Goal: Task Accomplishment & Management: Complete application form

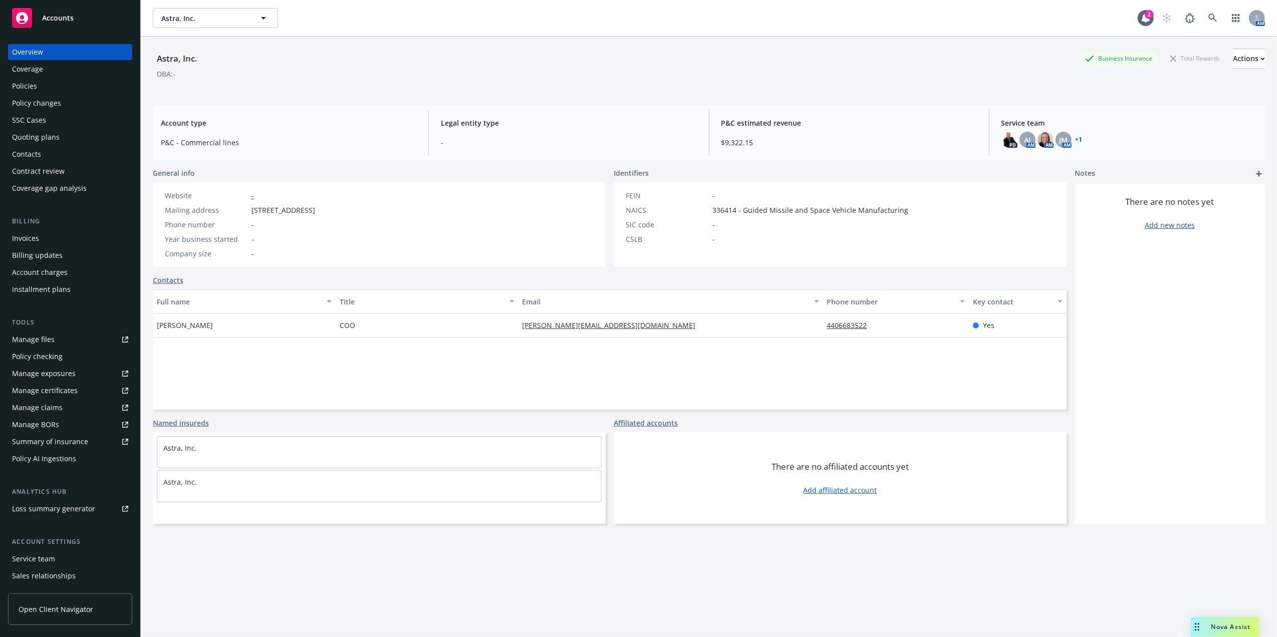
click at [65, 92] on div "Policies" at bounding box center [70, 86] width 116 height 16
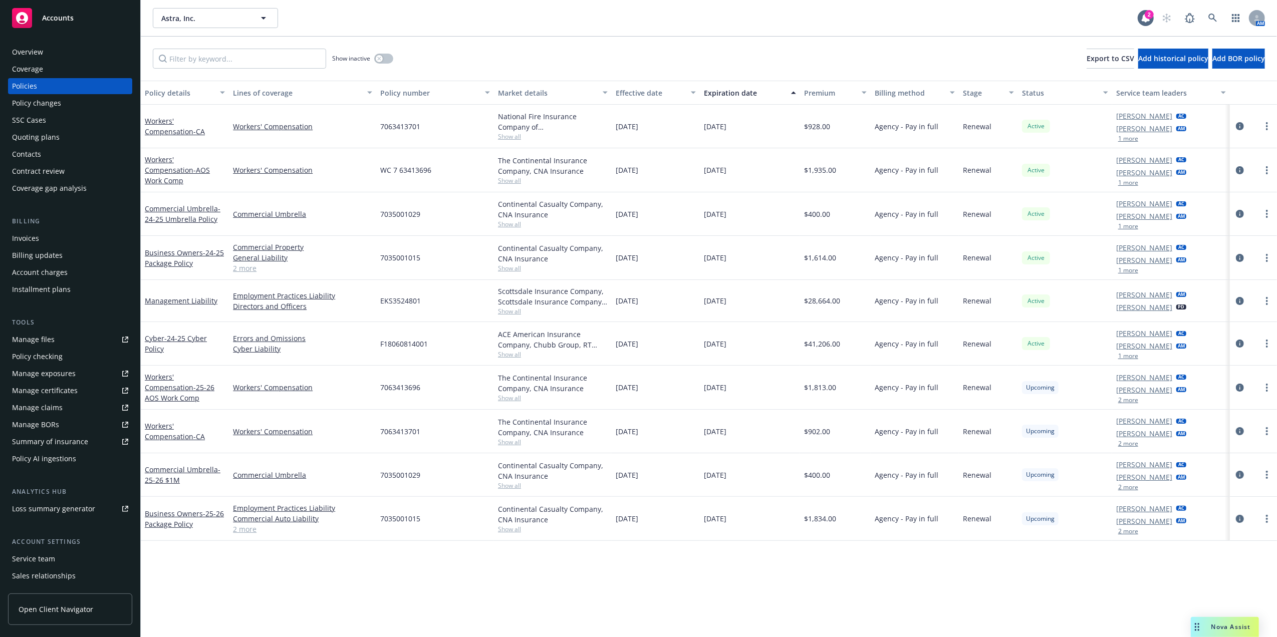
click at [193, 387] on div "Workers' Compensation - 25-26 AOS Work Comp" at bounding box center [185, 388] width 80 height 32
click at [193, 388] on span "- 25-26 AOS Work Comp" at bounding box center [180, 393] width 70 height 20
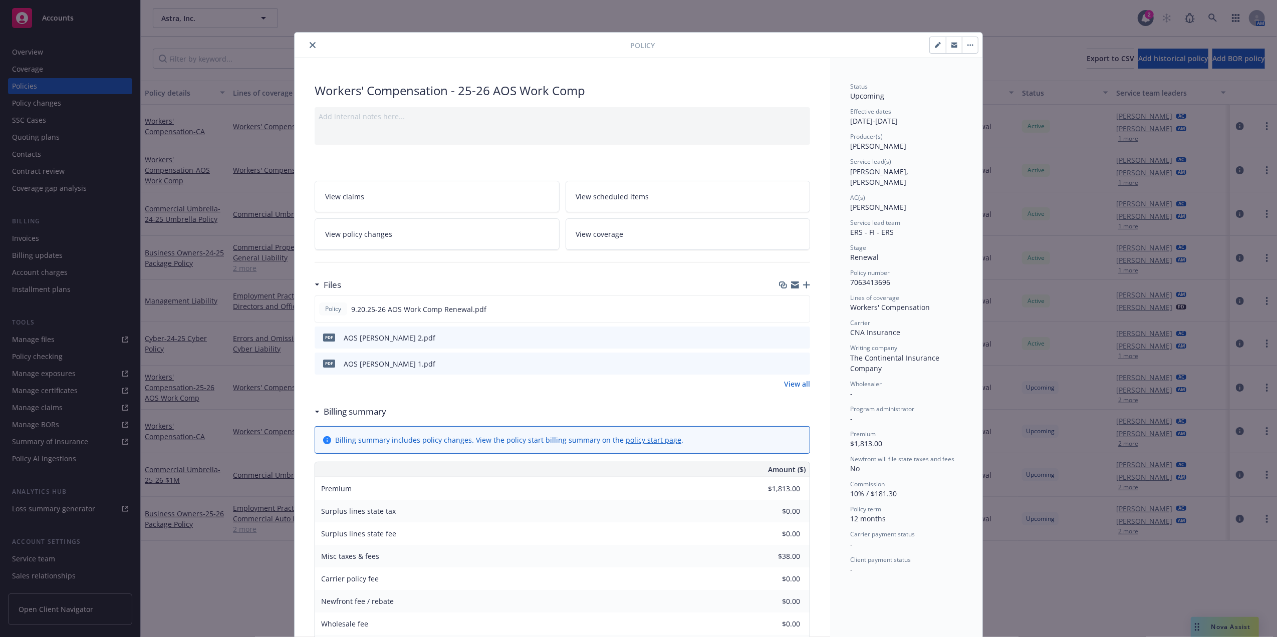
click at [309, 39] on button "close" at bounding box center [313, 45] width 12 height 12
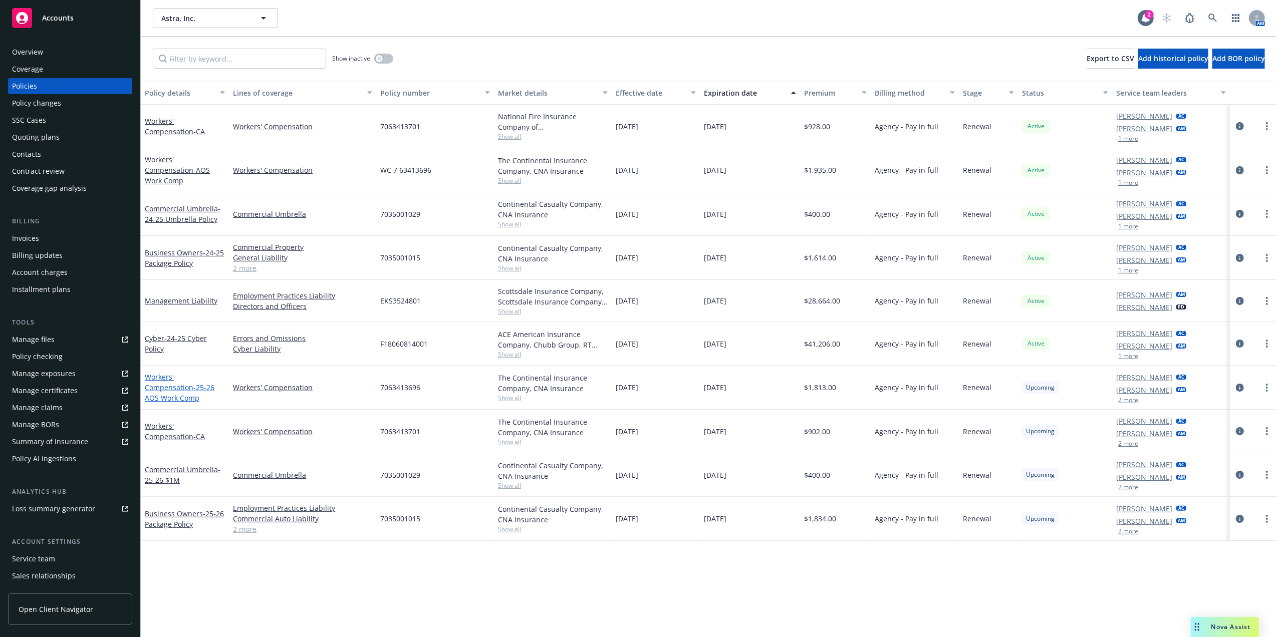
click at [171, 388] on span "- 25-26 AOS Work Comp" at bounding box center [180, 393] width 70 height 20
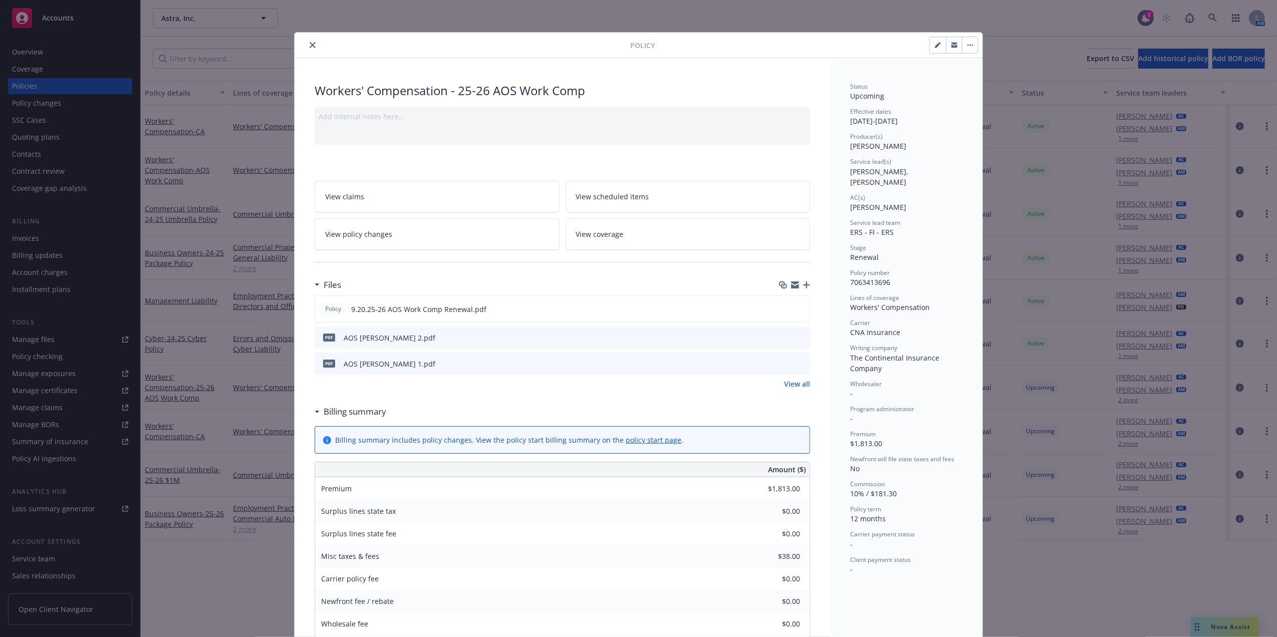
scroll to position [30, 0]
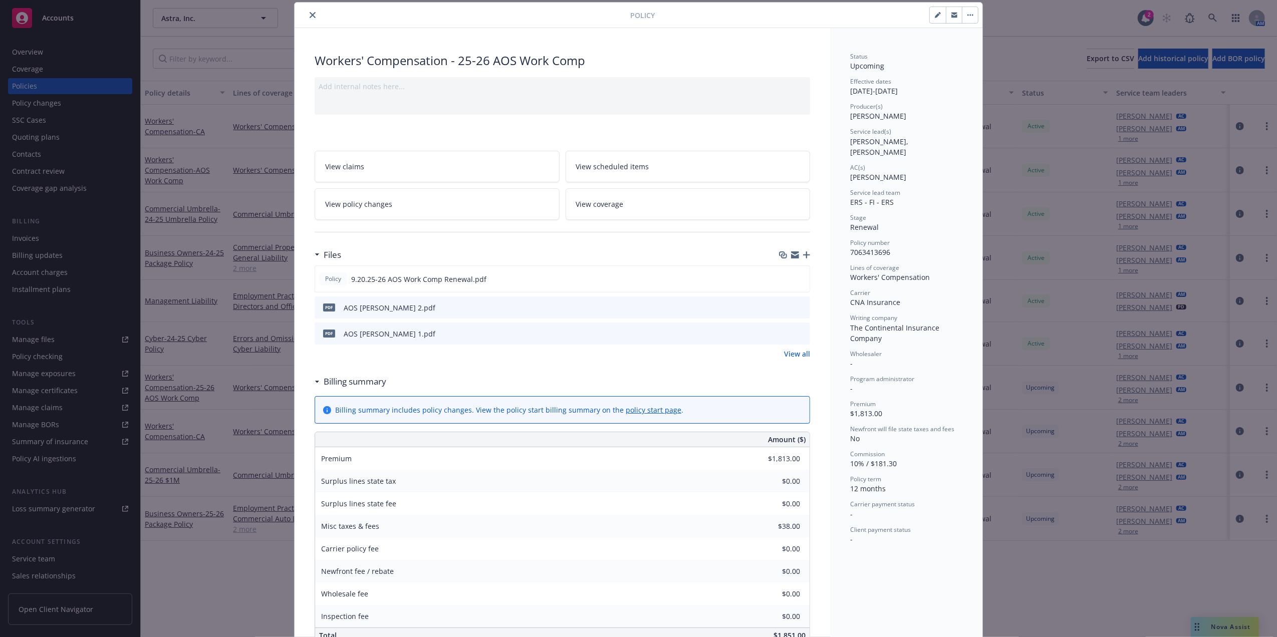
click at [310, 14] on icon "close" at bounding box center [313, 15] width 6 height 6
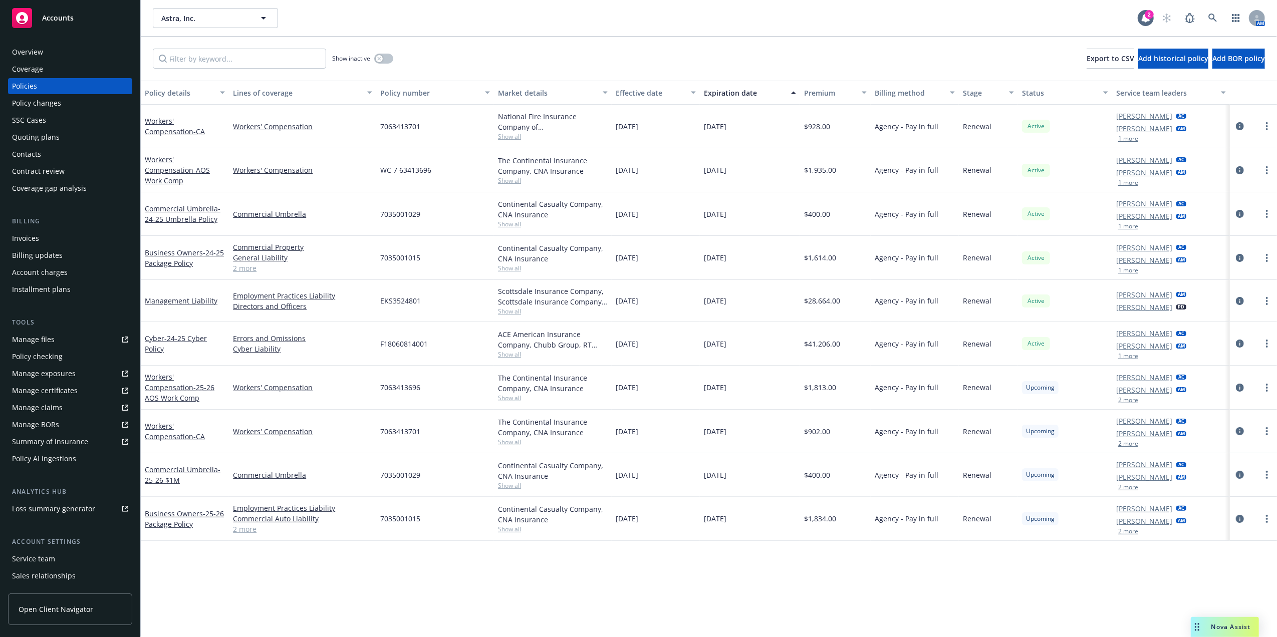
click at [43, 242] on div "Invoices" at bounding box center [70, 239] width 116 height 16
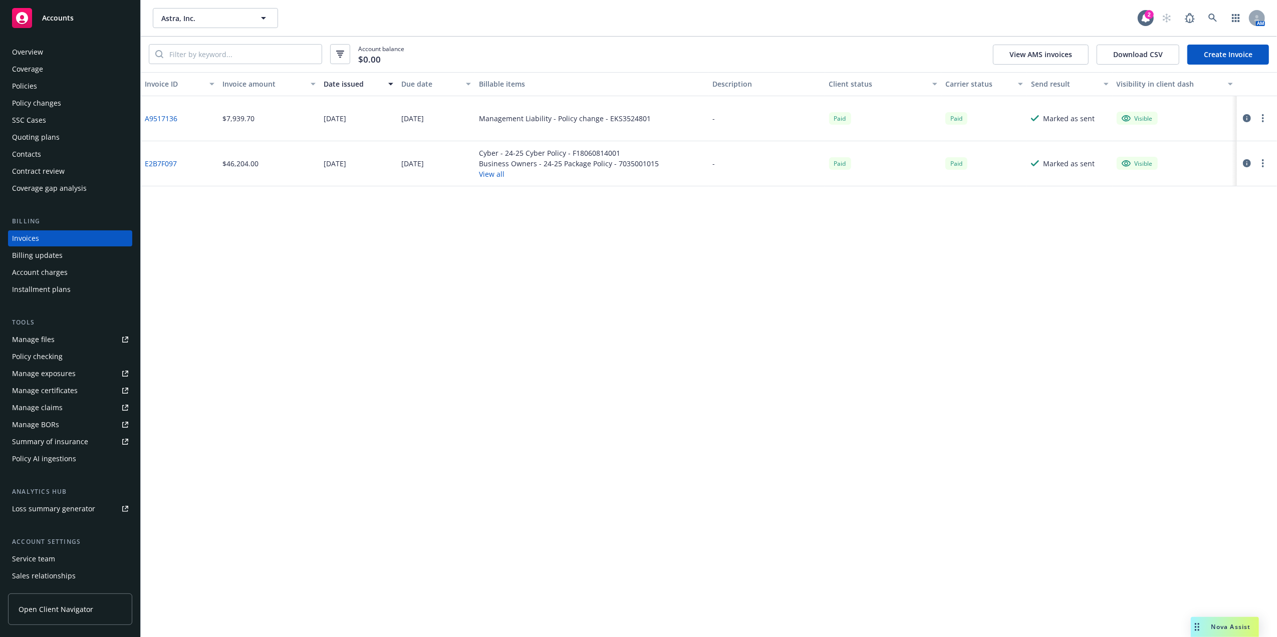
click at [1222, 43] on div "Account balance $0.00 View AMS invoices Download CSV Create Invoice" at bounding box center [709, 55] width 1137 height 36
click at [1221, 49] on link "Create Invoice" at bounding box center [1229, 55] width 82 height 20
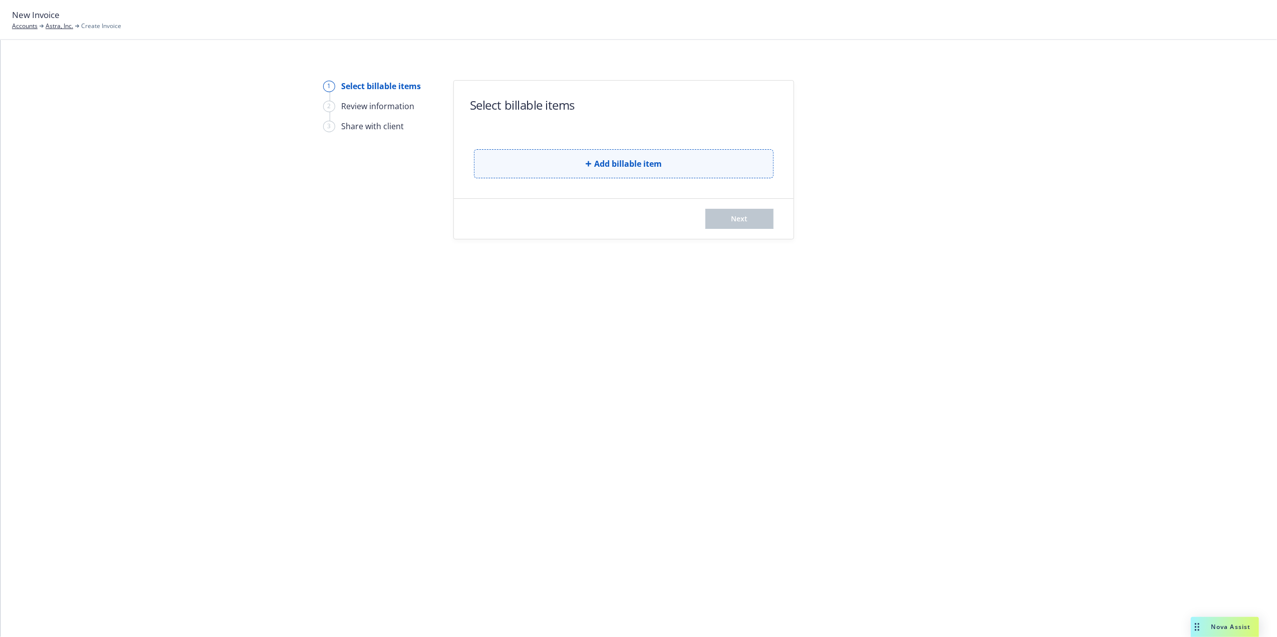
click at [645, 161] on span "Add billable item" at bounding box center [628, 164] width 68 height 12
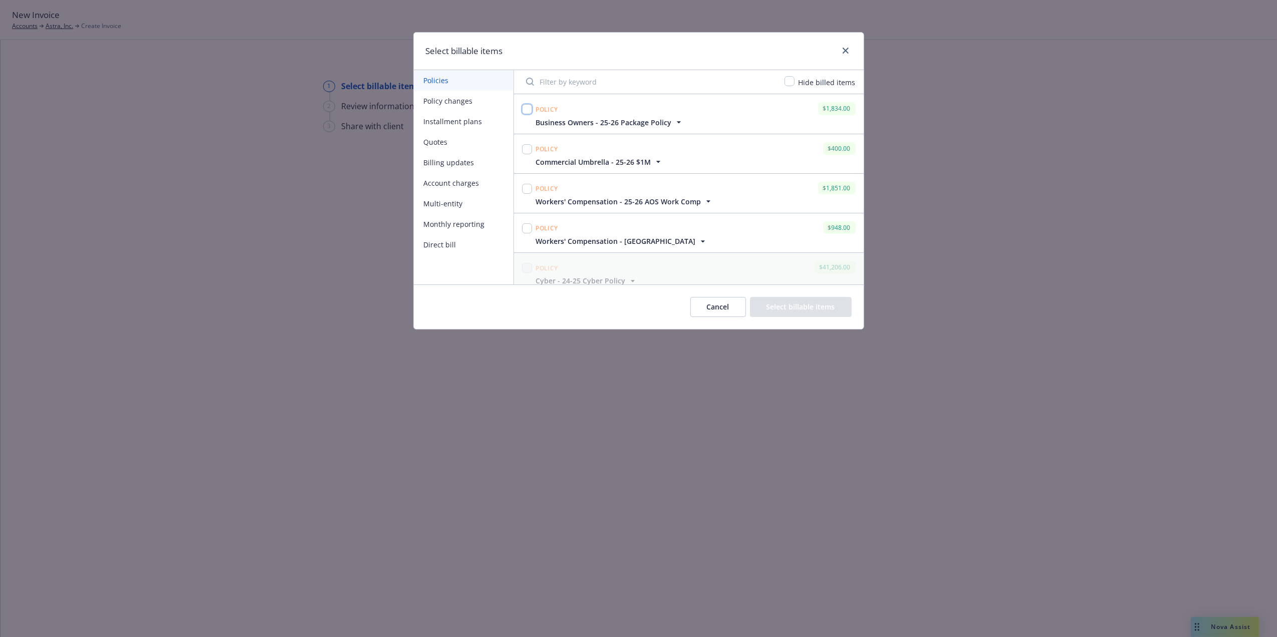
click at [528, 111] on input "checkbox" at bounding box center [527, 109] width 10 height 10
checkbox input "true"
click at [525, 151] on input "checkbox" at bounding box center [527, 149] width 10 height 10
checkbox input "true"
click at [532, 193] on input "checkbox" at bounding box center [527, 189] width 10 height 10
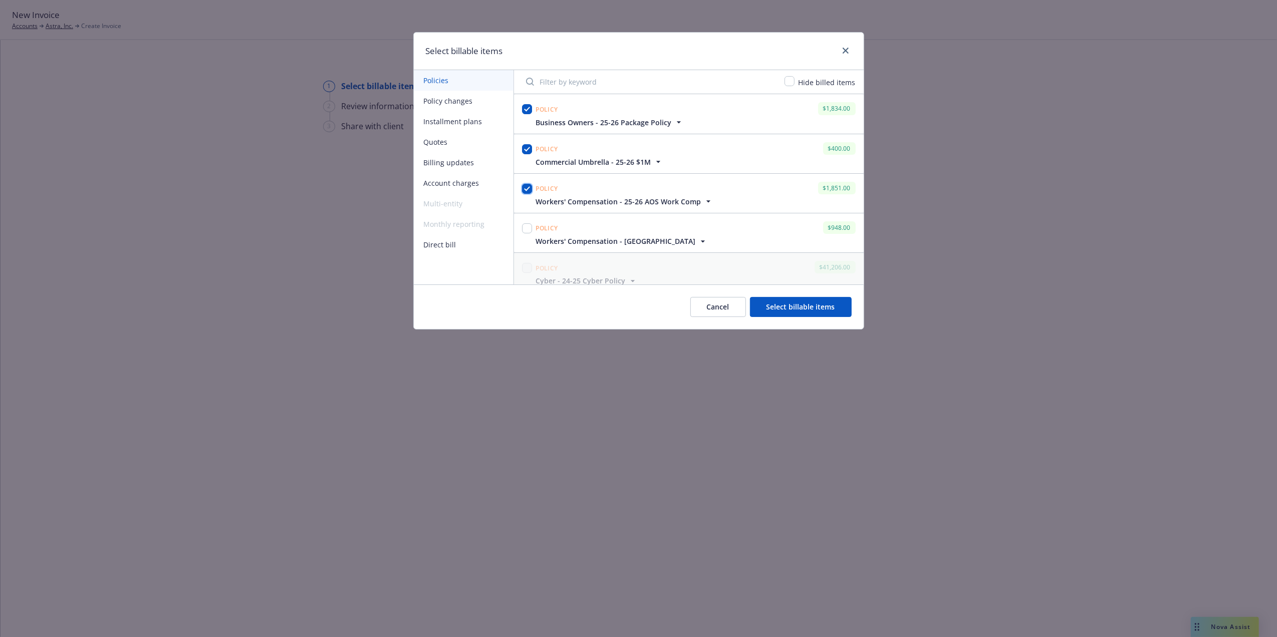
checkbox input "true"
click at [524, 229] on input "checkbox" at bounding box center [527, 229] width 10 height 10
checkbox input "true"
click at [596, 243] on span "Workers' Compensation - [GEOGRAPHIC_DATA]" at bounding box center [616, 241] width 160 height 11
click at [628, 204] on span "Workers' Compensation - 25-26 AOS Work Comp" at bounding box center [618, 201] width 165 height 11
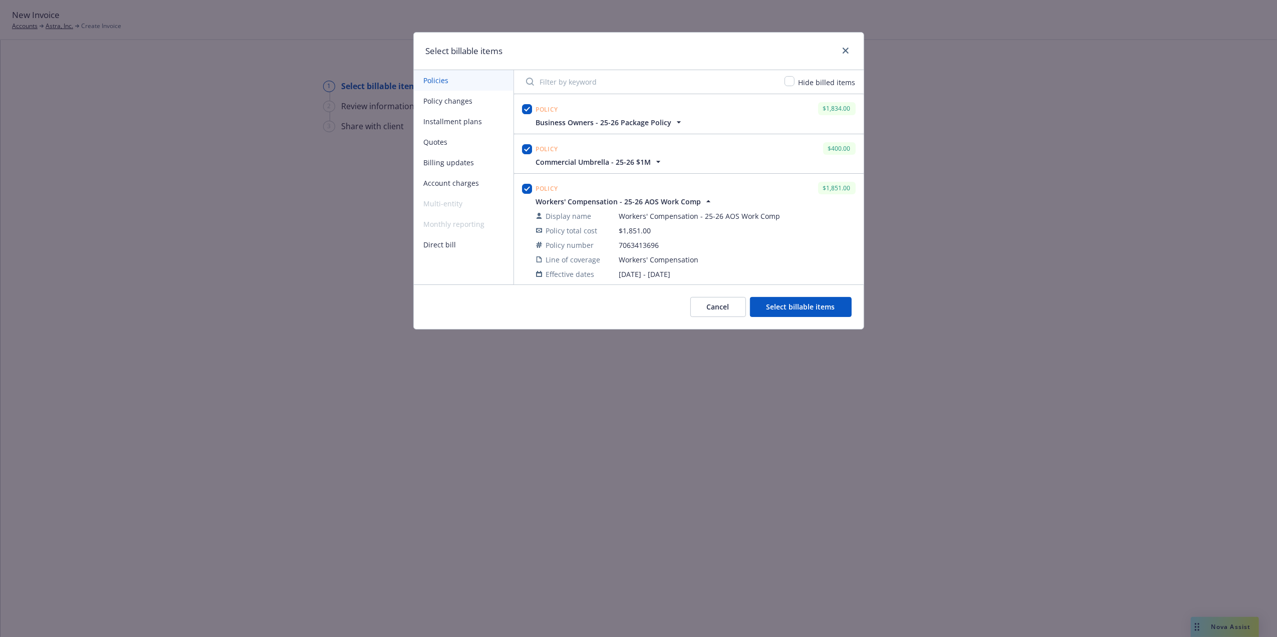
click at [627, 157] on span "Commercial Umbrella - 25-26 $1M" at bounding box center [593, 162] width 115 height 11
click at [632, 116] on div "Policy $1,834.00" at bounding box center [696, 108] width 324 height 17
click at [630, 119] on span "Business Owners - 25-26 Package Policy" at bounding box center [604, 122] width 136 height 11
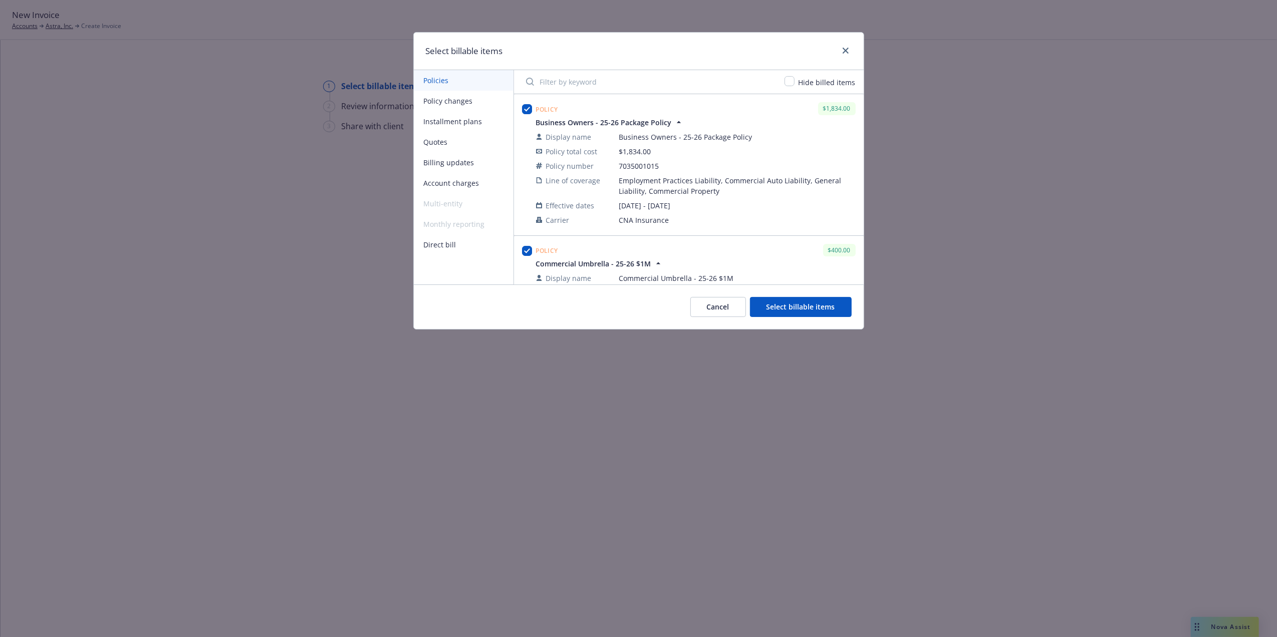
click at [808, 303] on button "Select billable items" at bounding box center [801, 307] width 102 height 20
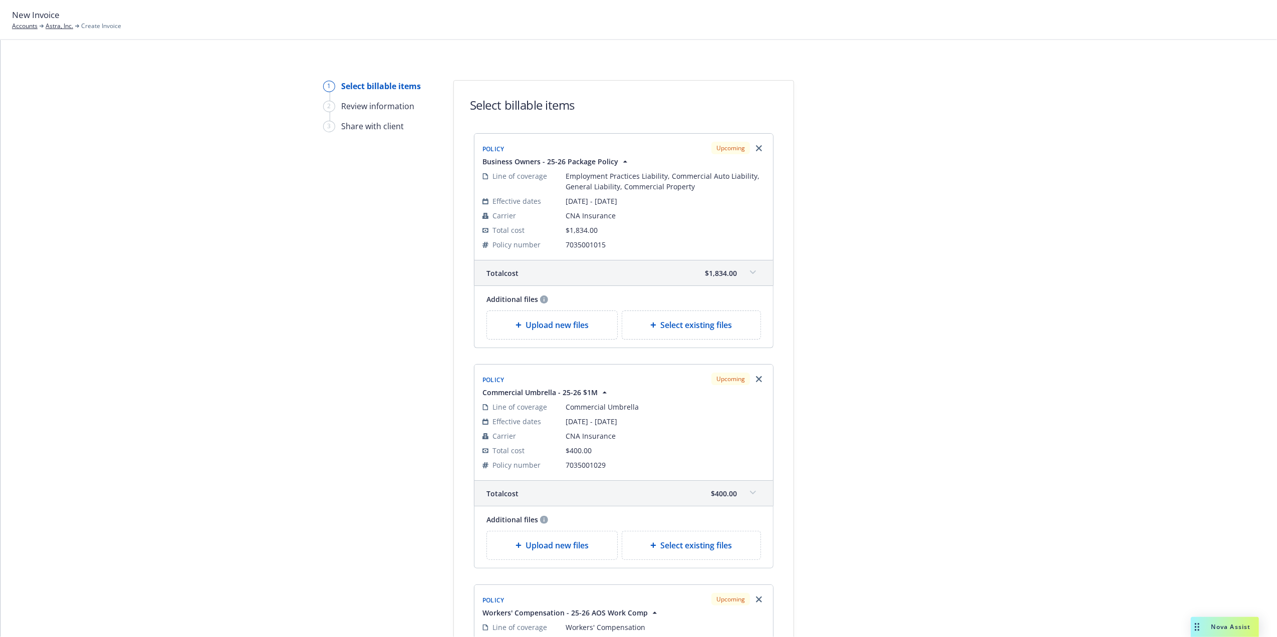
drag, startPoint x: 1145, startPoint y: 321, endPoint x: 1131, endPoint y: 437, distance: 117.1
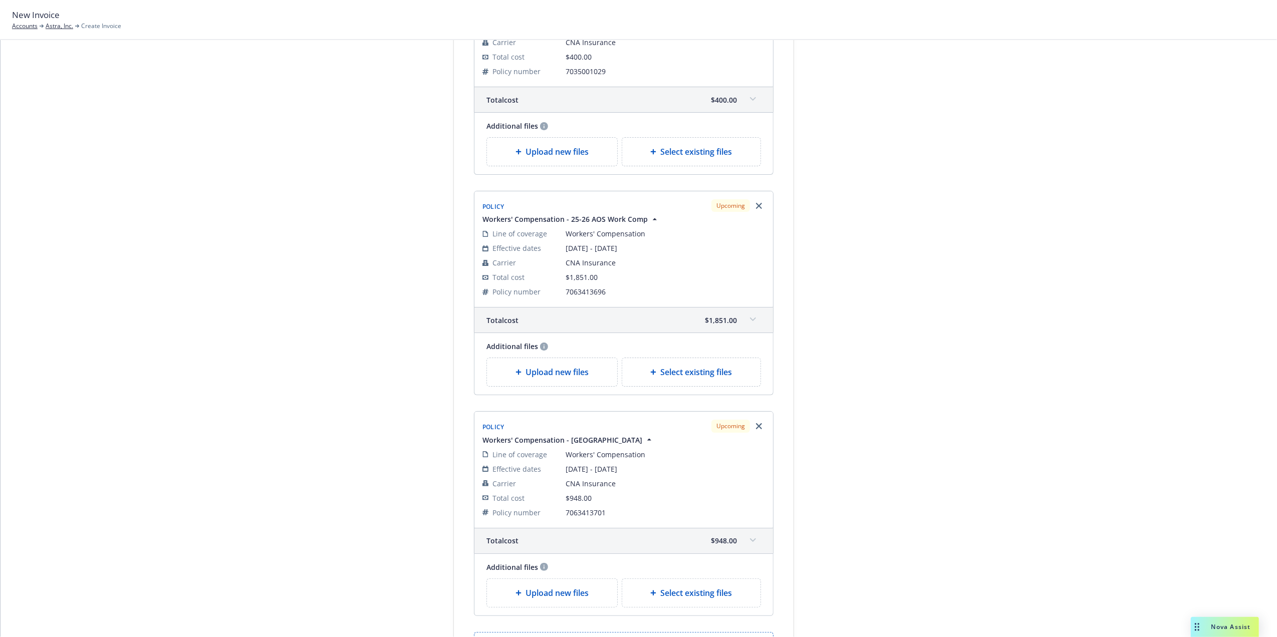
scroll to position [548, 0]
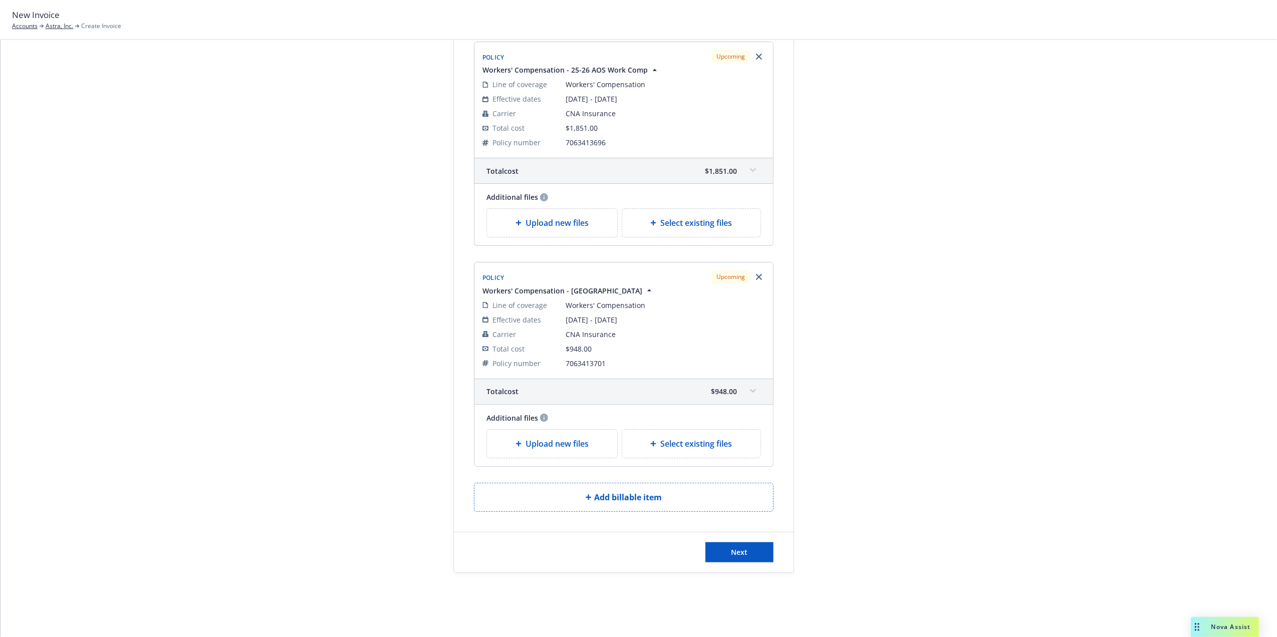
click at [756, 167] on span at bounding box center [753, 170] width 16 height 16
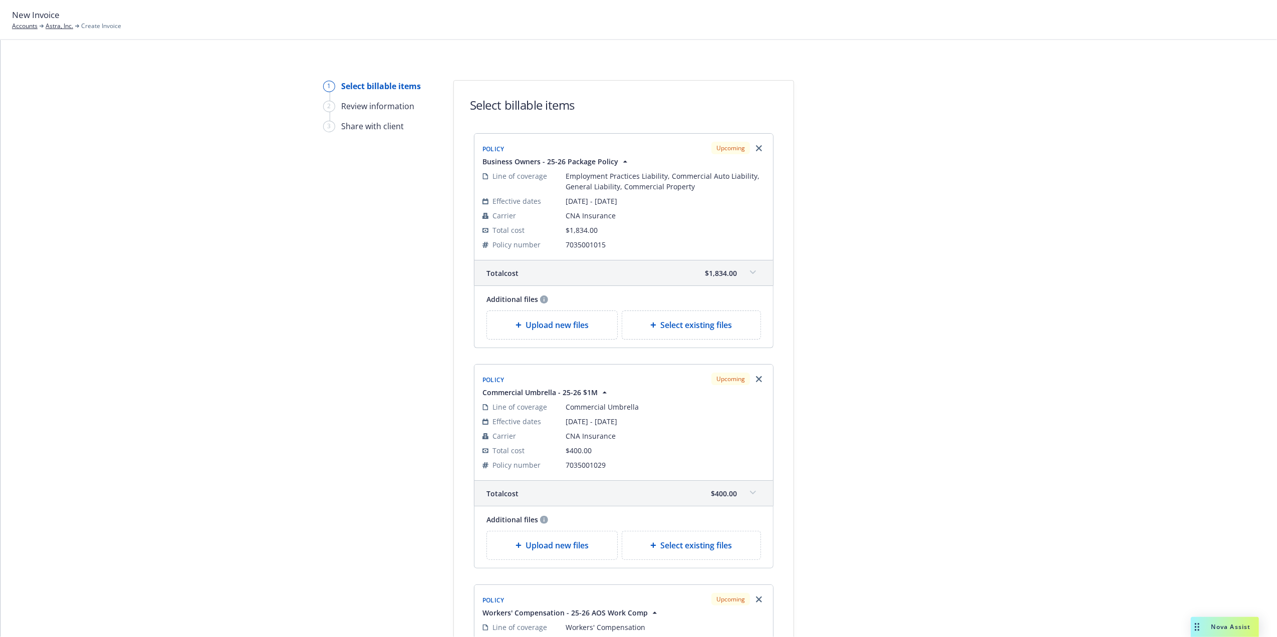
scroll to position [728, 0]
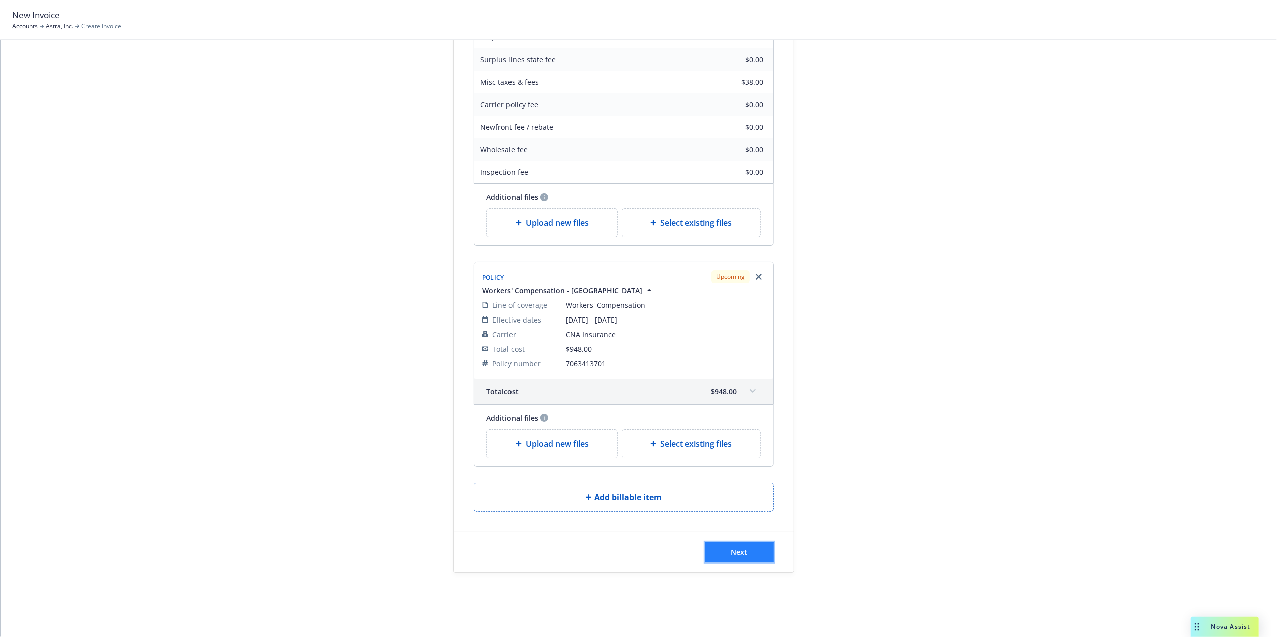
click at [741, 550] on span "Next" at bounding box center [740, 553] width 17 height 10
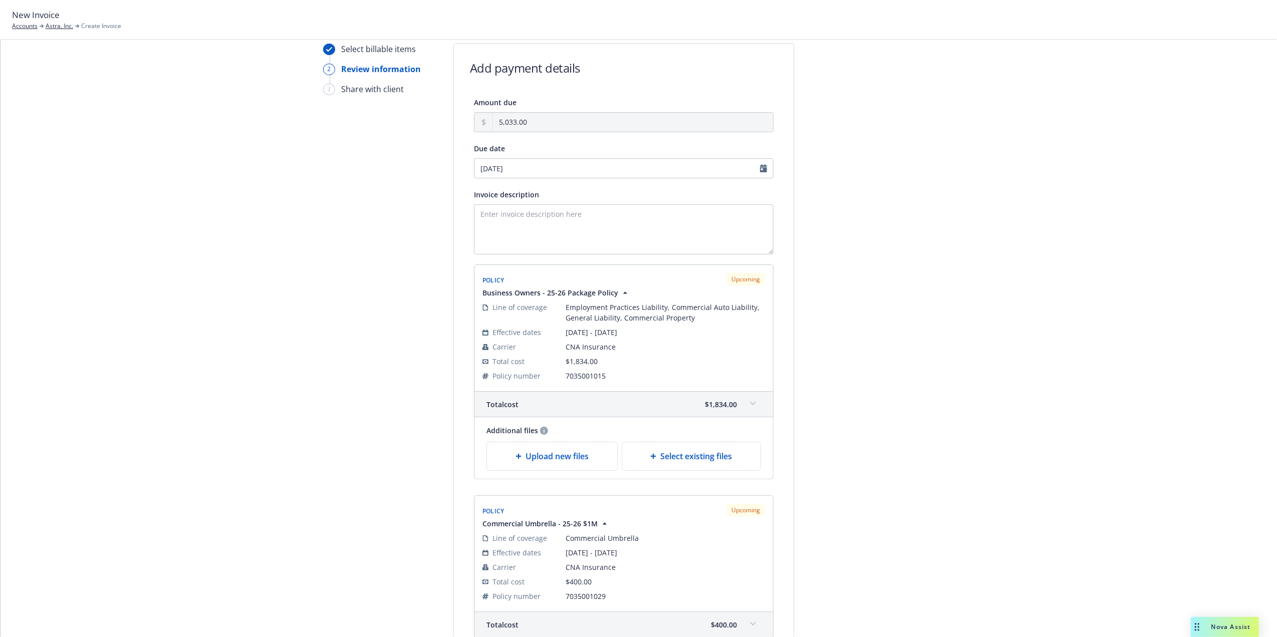
scroll to position [0, 0]
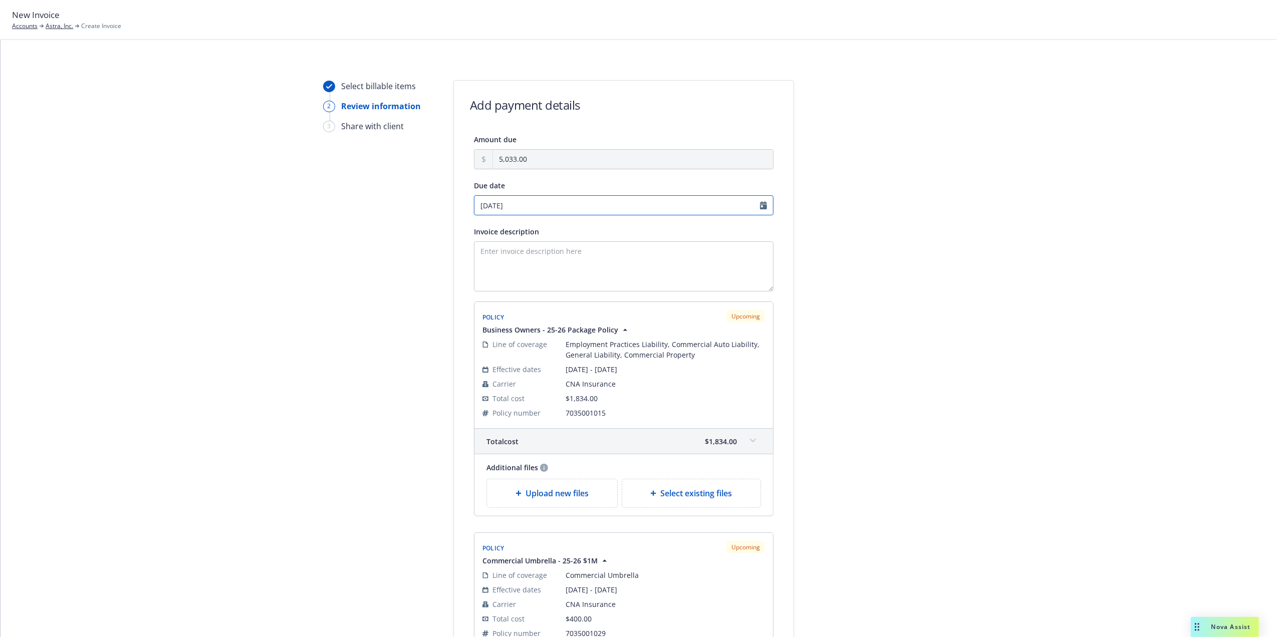
click at [764, 205] on input "[DATE]" at bounding box center [624, 205] width 300 height 20
select select "September"
select select "2025"
click at [509, 319] on span "30" at bounding box center [513, 319] width 8 height 11
type input "[DATE]"
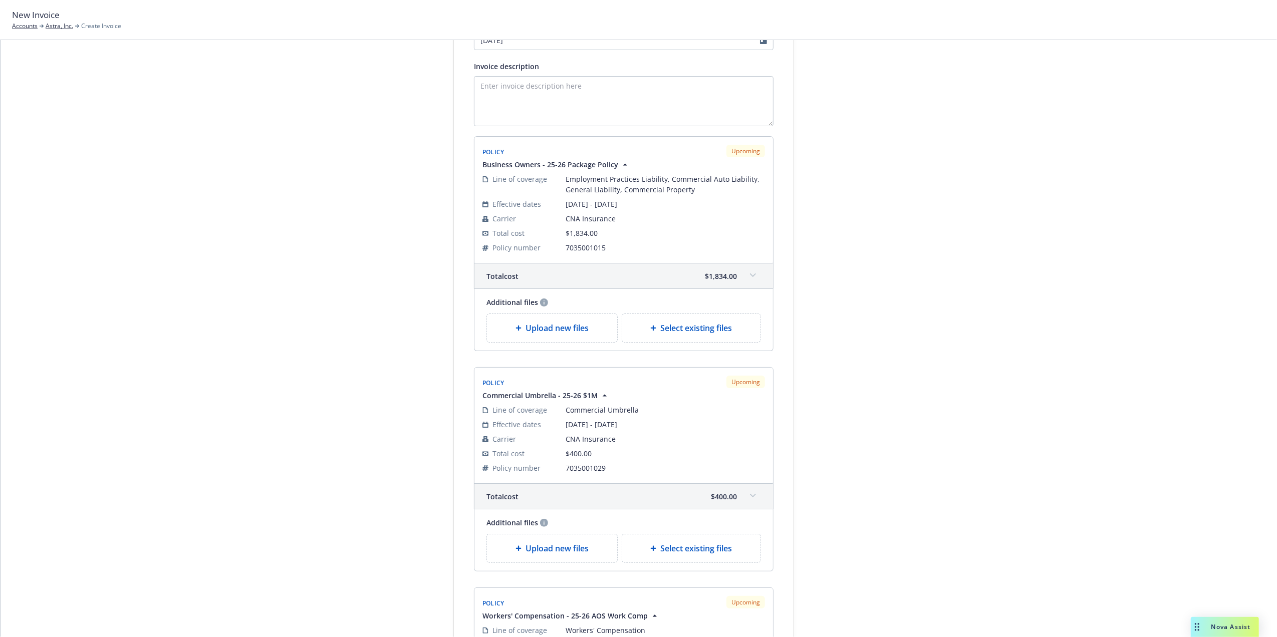
scroll to position [671, 0]
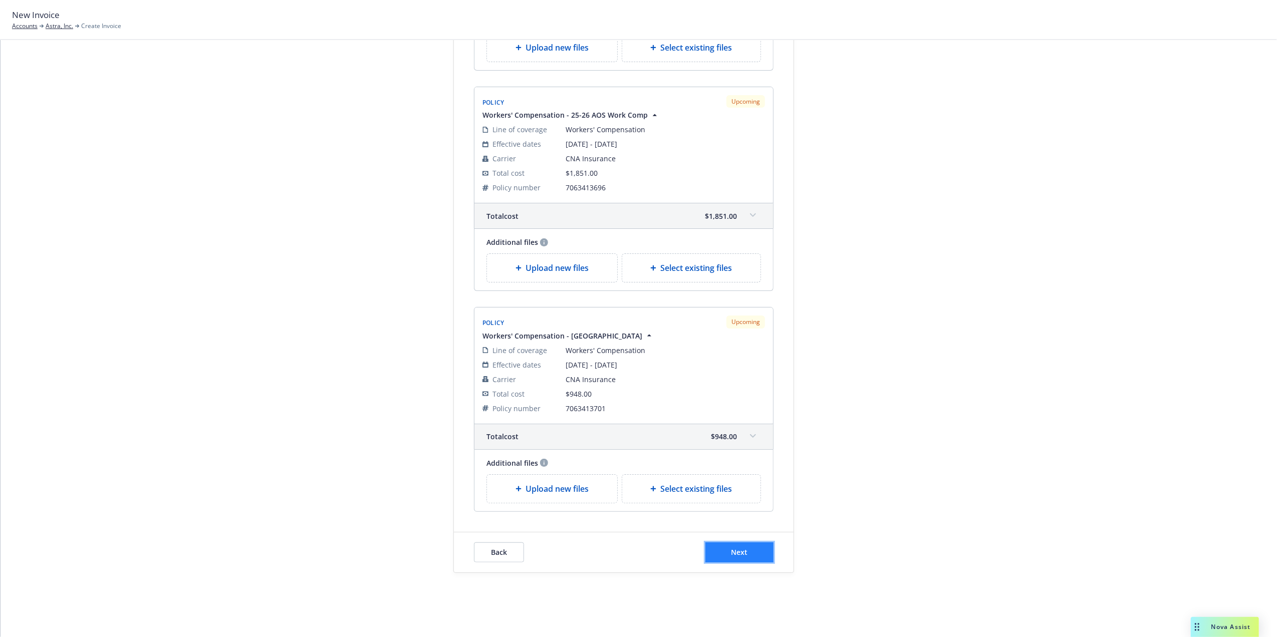
click at [734, 547] on button "Next" at bounding box center [740, 553] width 68 height 20
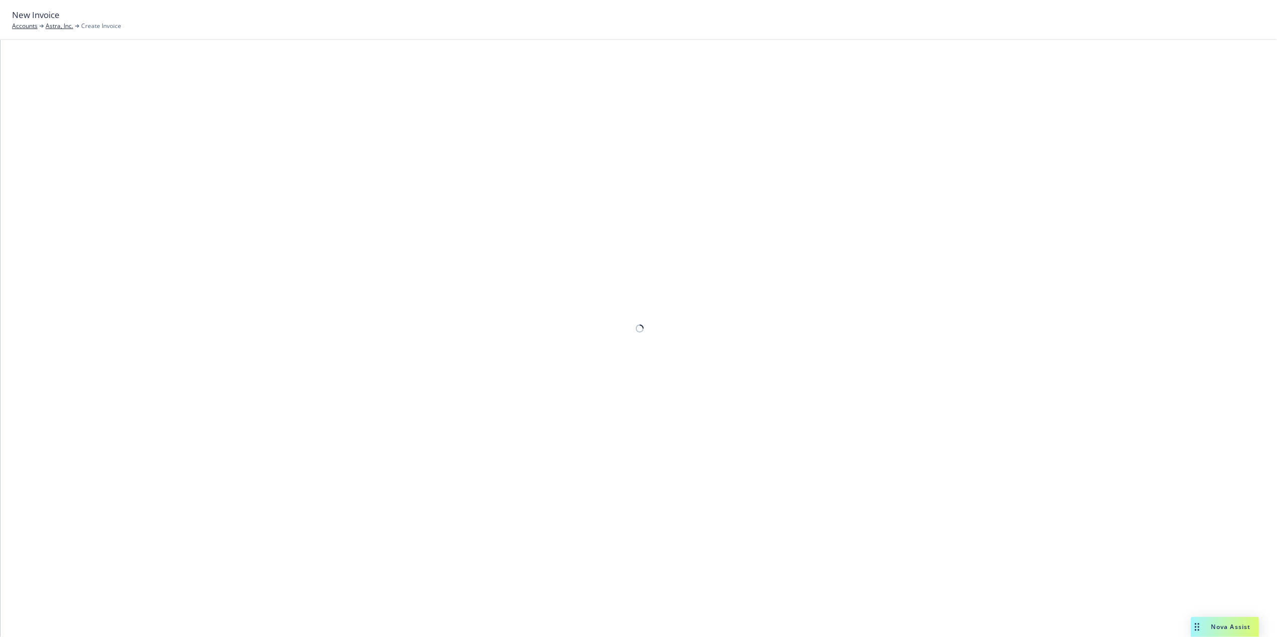
scroll to position [72, 0]
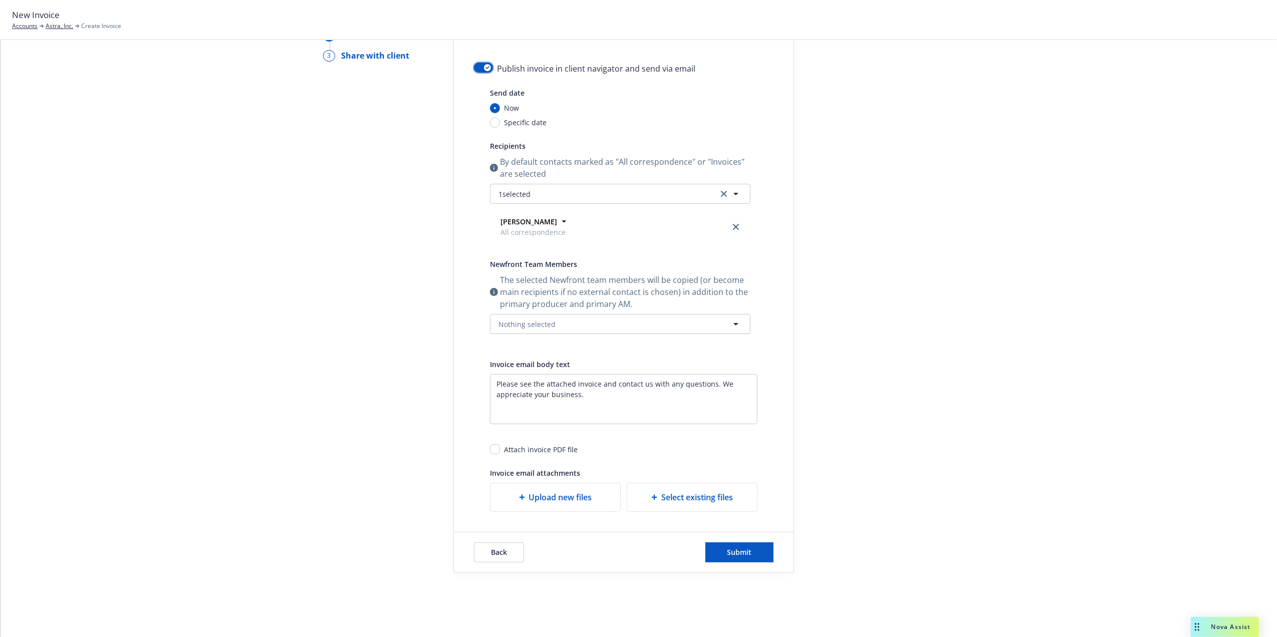
click at [476, 71] on button "button" at bounding box center [483, 68] width 19 height 10
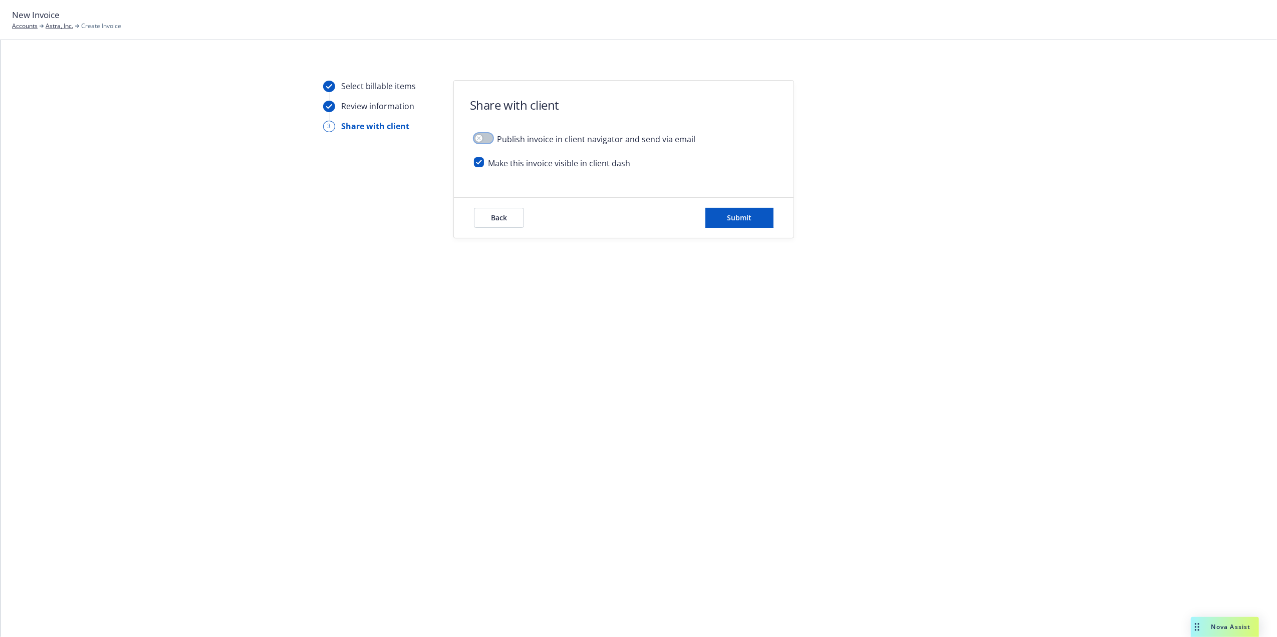
scroll to position [0, 0]
click at [722, 210] on button "Submit" at bounding box center [740, 218] width 68 height 20
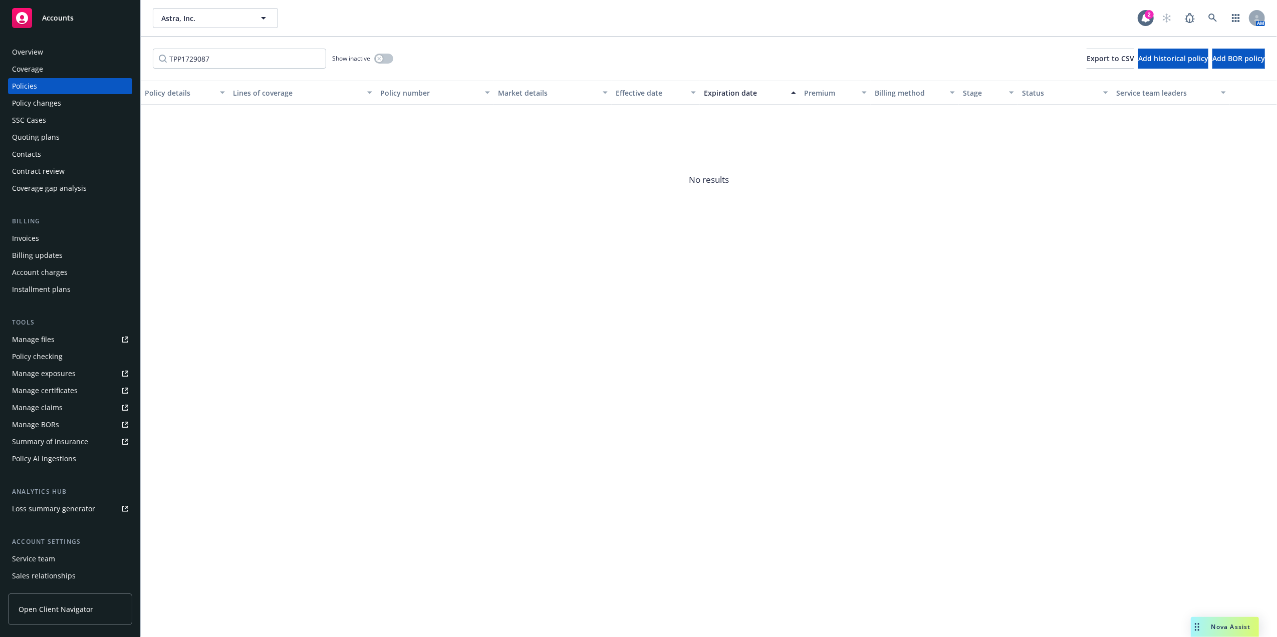
click at [315, 61] on input "TPP1729087" at bounding box center [239, 59] width 173 height 20
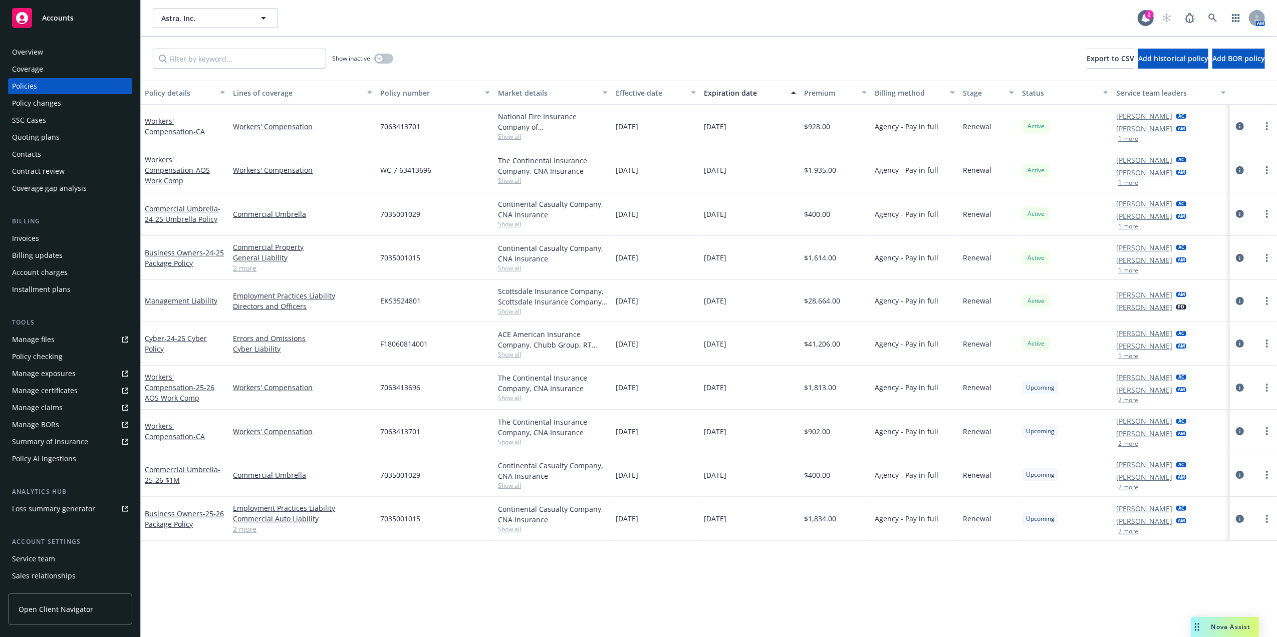
click at [1028, 98] on button "Status" at bounding box center [1065, 93] width 94 height 24
click at [1030, 95] on div "Status" at bounding box center [1059, 93] width 75 height 11
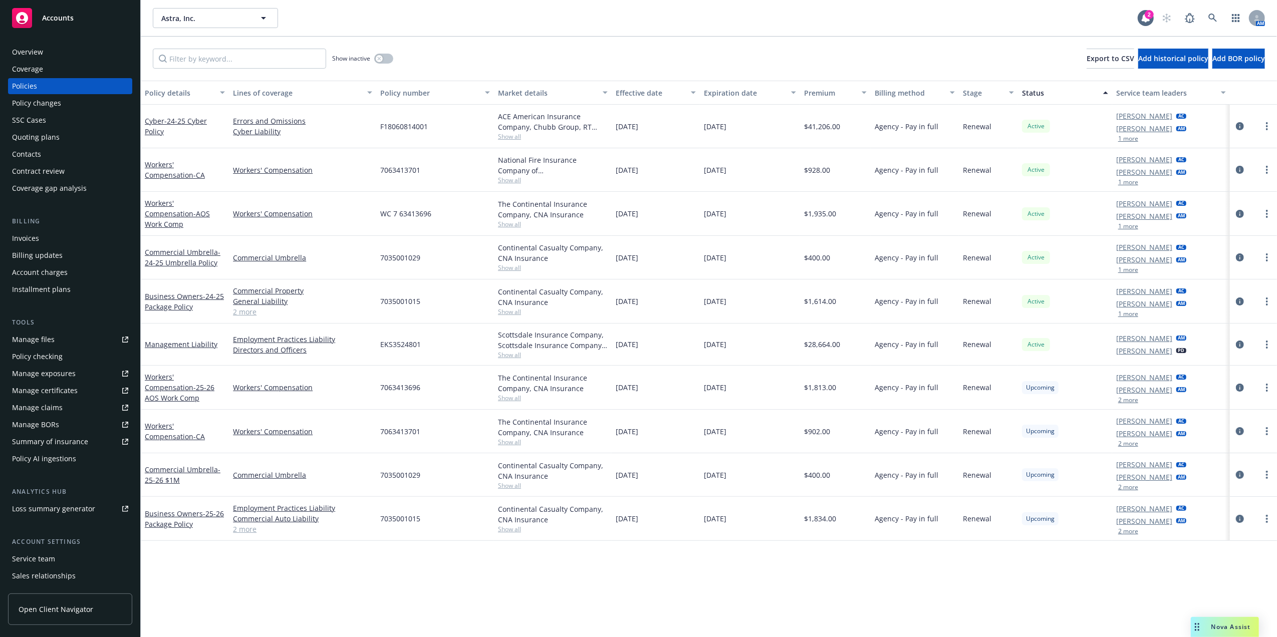
click at [1033, 91] on div "Status" at bounding box center [1059, 93] width 75 height 11
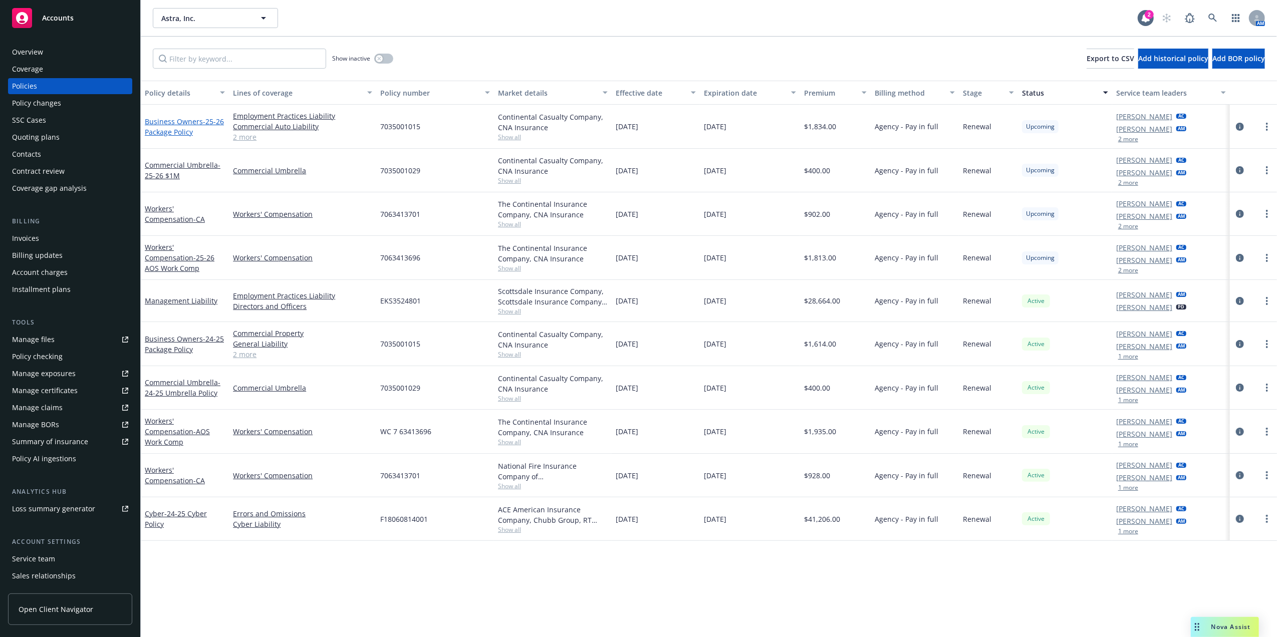
click at [180, 126] on span "- 25-26 Package Policy" at bounding box center [184, 127] width 79 height 20
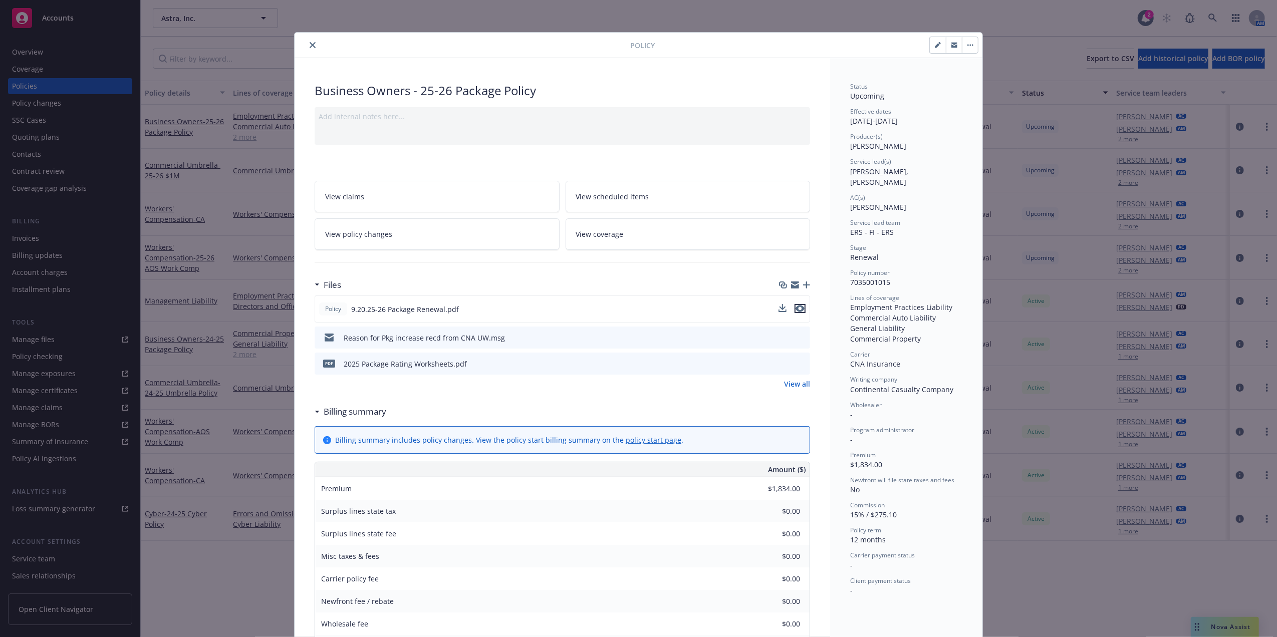
click at [796, 307] on icon "preview file" at bounding box center [800, 308] width 9 height 7
click at [309, 41] on button "close" at bounding box center [313, 45] width 12 height 12
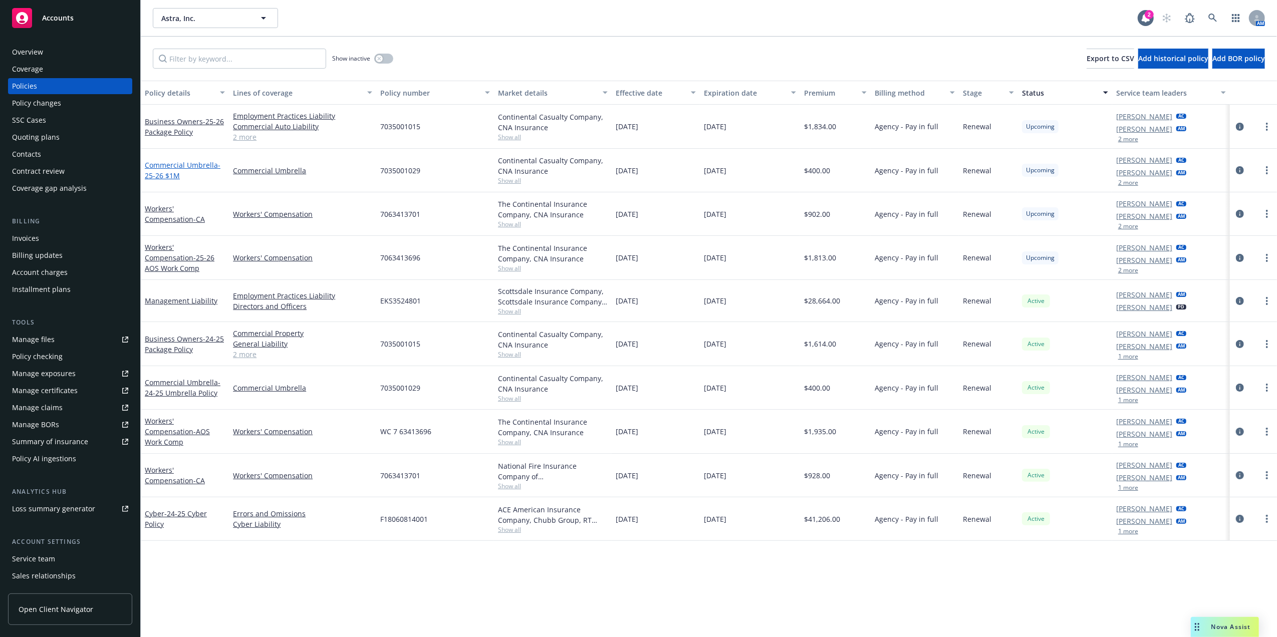
click at [155, 171] on span "- 25-26 $1M" at bounding box center [183, 170] width 76 height 20
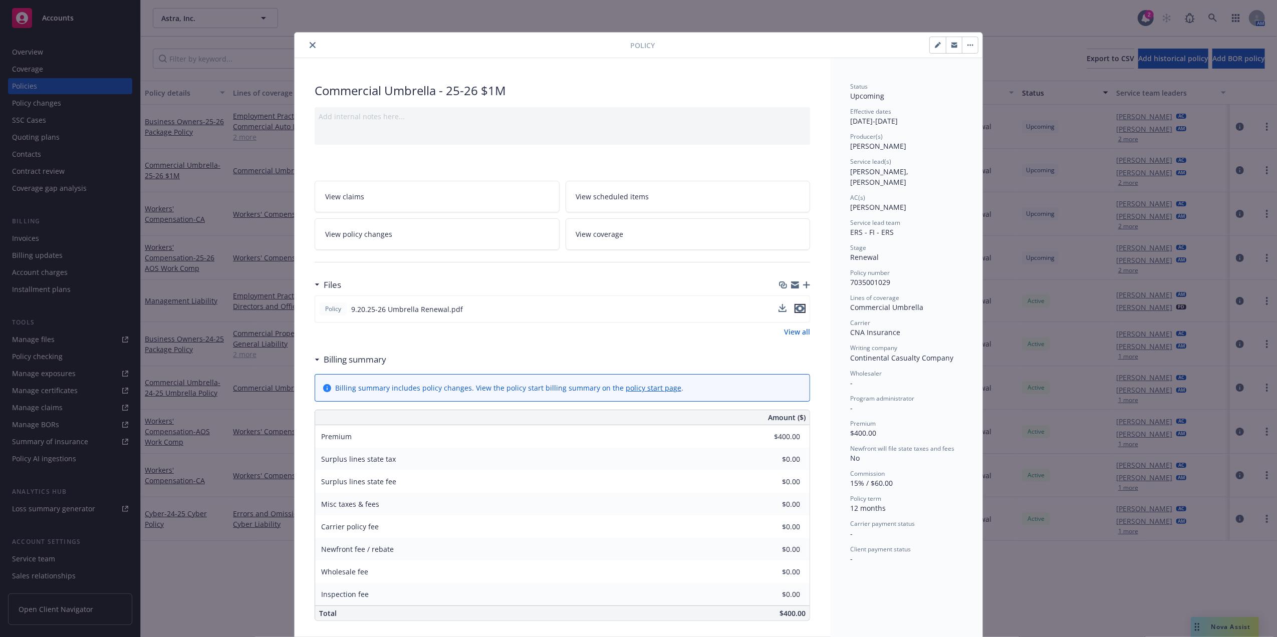
click at [796, 308] on icon "preview file" at bounding box center [800, 308] width 9 height 7
click at [310, 43] on icon "close" at bounding box center [313, 45] width 6 height 6
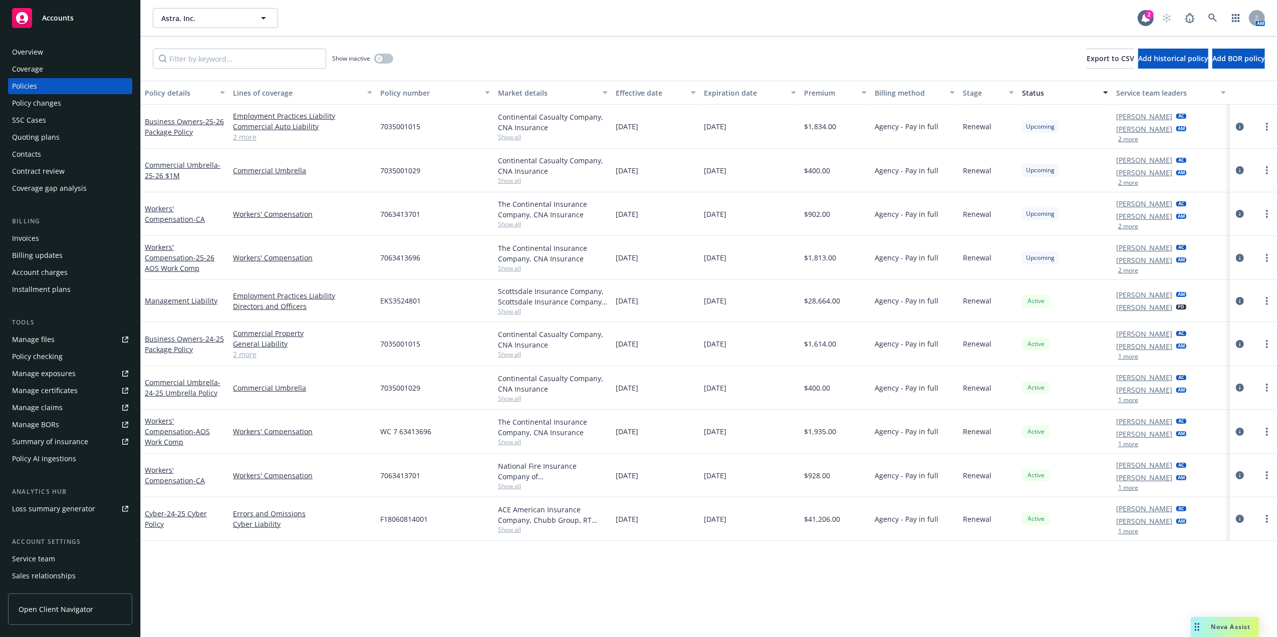
click at [192, 257] on div "Workers' Compensation - 25-26 AOS Work Comp" at bounding box center [185, 258] width 80 height 32
click at [189, 264] on span "- 25-26 AOS Work Comp" at bounding box center [180, 263] width 70 height 20
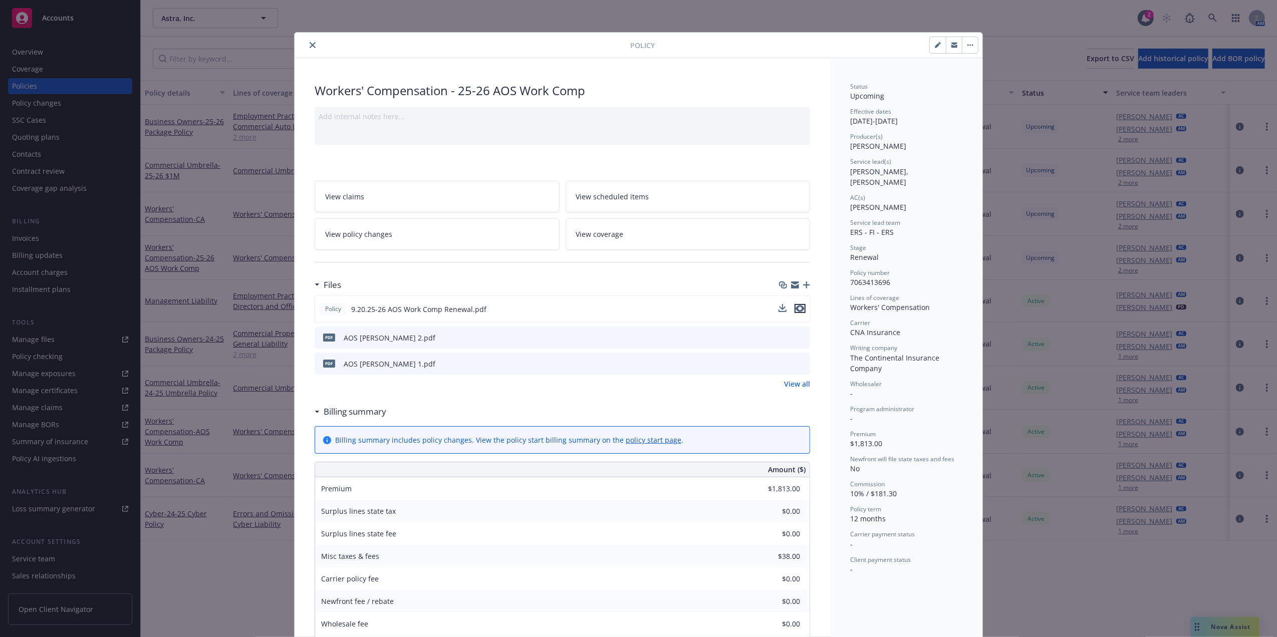
click at [796, 308] on icon "preview file" at bounding box center [800, 308] width 9 height 7
click at [307, 42] on button "close" at bounding box center [313, 45] width 12 height 12
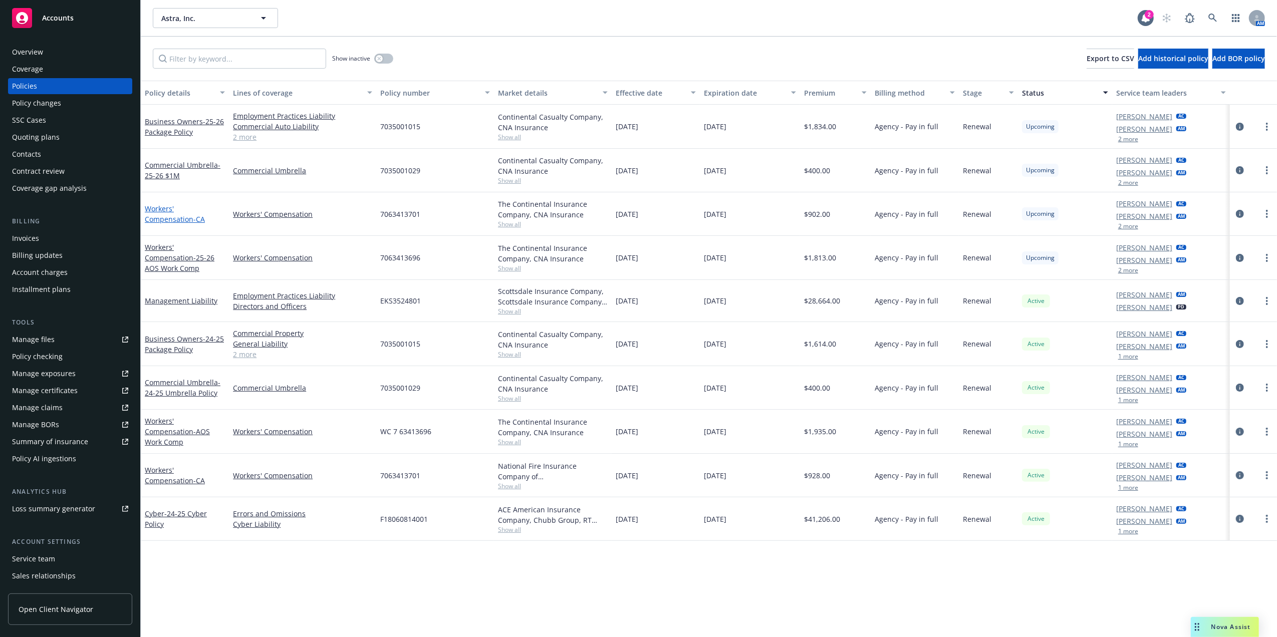
click at [182, 207] on link "Workers' Compensation - CA" at bounding box center [175, 214] width 60 height 20
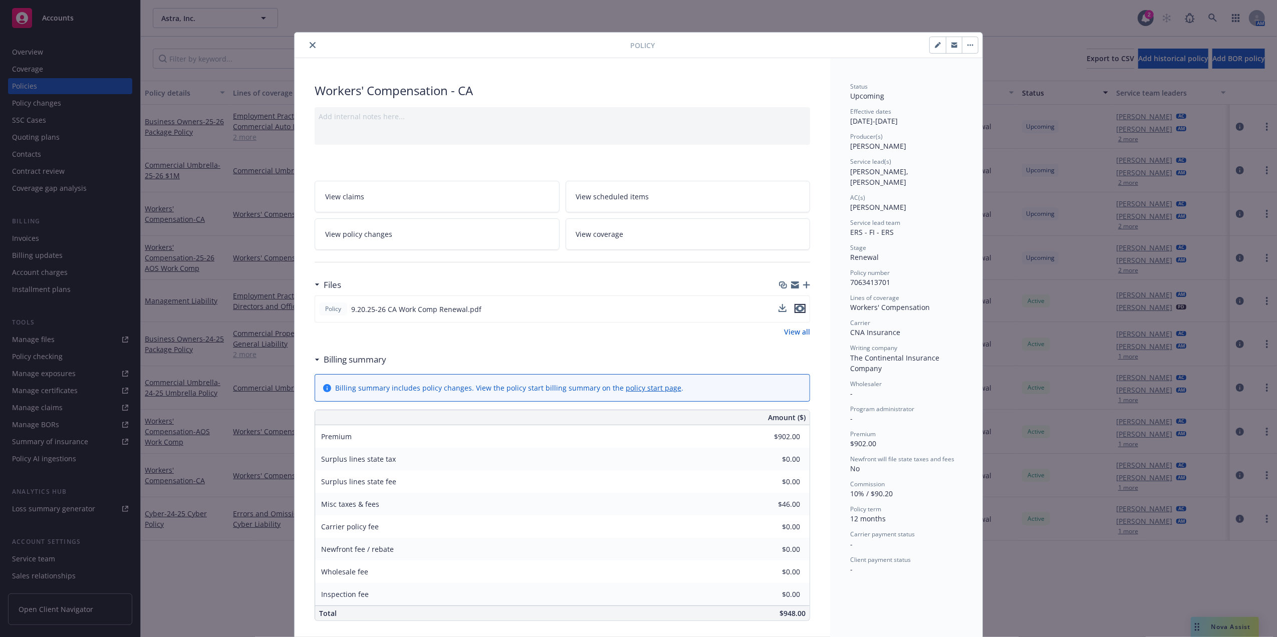
click at [797, 310] on icon "preview file" at bounding box center [800, 308] width 9 height 7
click at [311, 41] on button "close" at bounding box center [313, 45] width 12 height 12
